Goal: Task Accomplishment & Management: Manage account settings

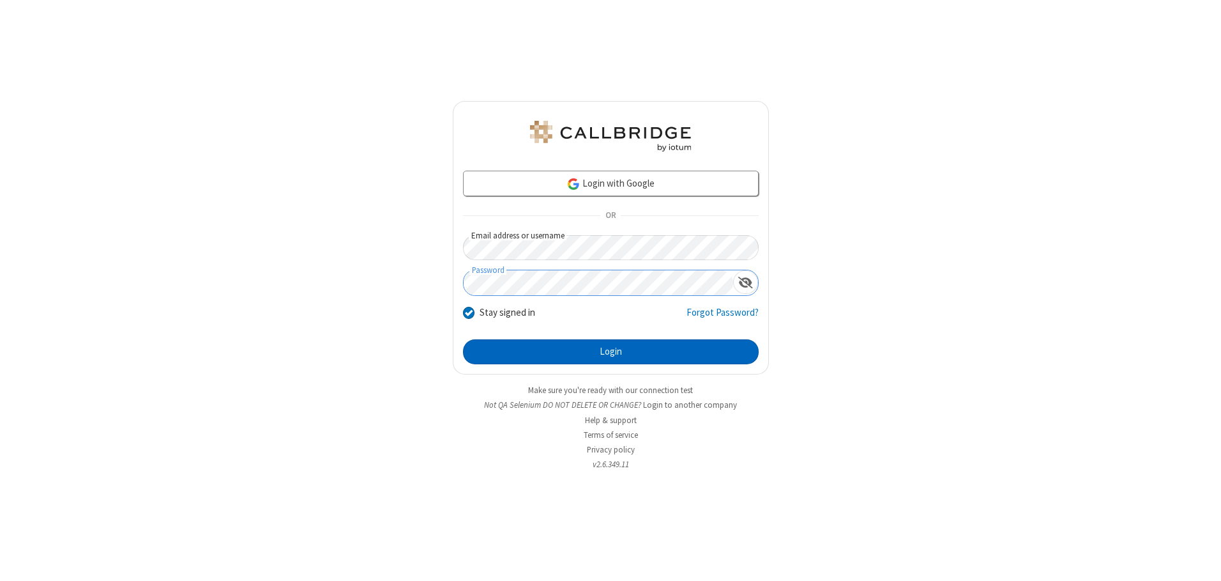
click at [611, 351] on button "Login" at bounding box center [611, 352] width 296 height 26
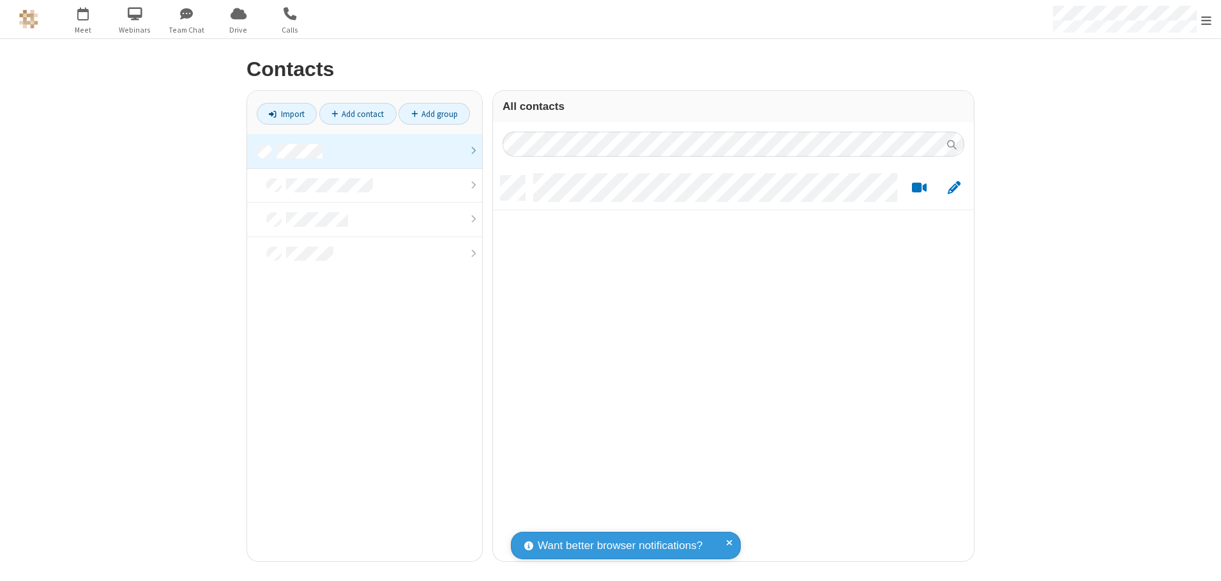
scroll to position [385, 471]
click at [365, 151] on link at bounding box center [364, 151] width 235 height 34
click at [358, 114] on link "Add contact" at bounding box center [357, 114] width 77 height 22
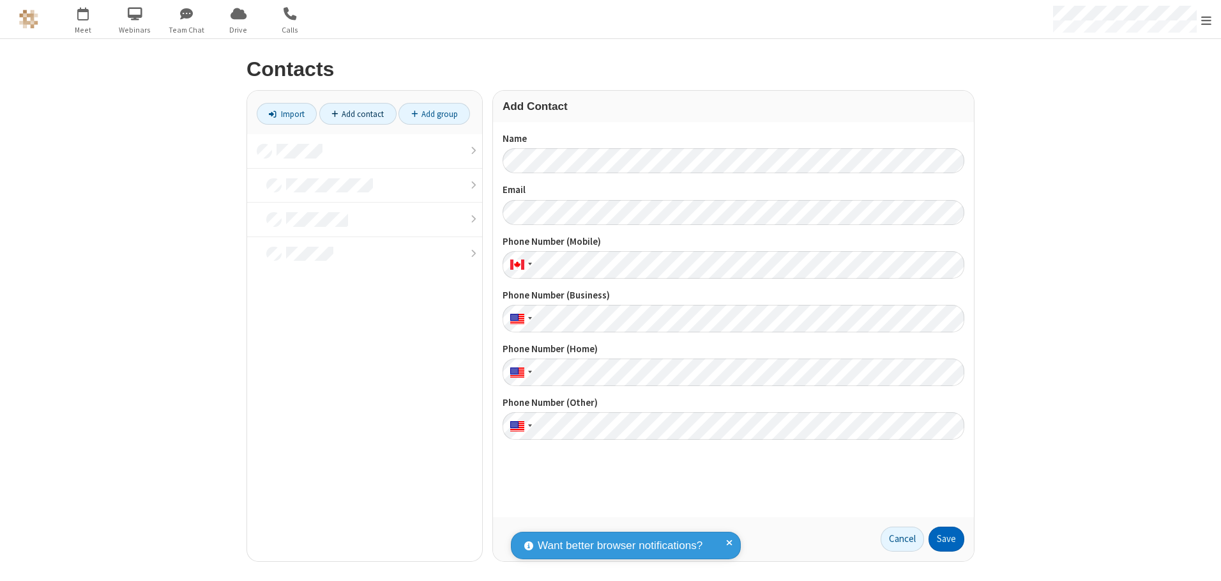
click at [947, 539] on button "Save" at bounding box center [947, 539] width 36 height 26
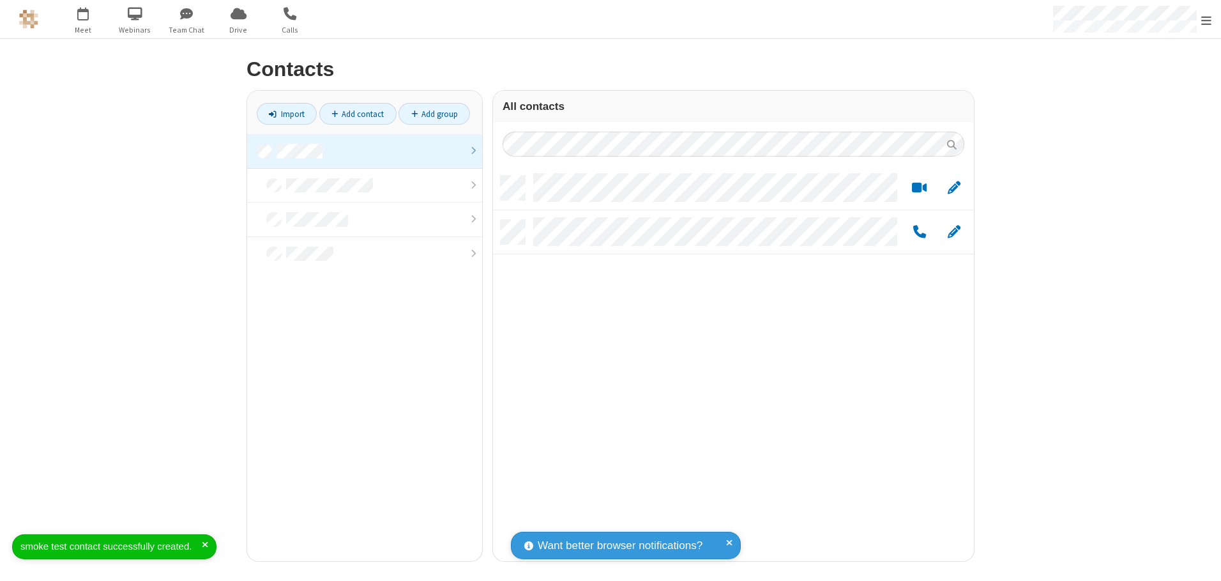
scroll to position [385, 471]
